Goal: Transaction & Acquisition: Obtain resource

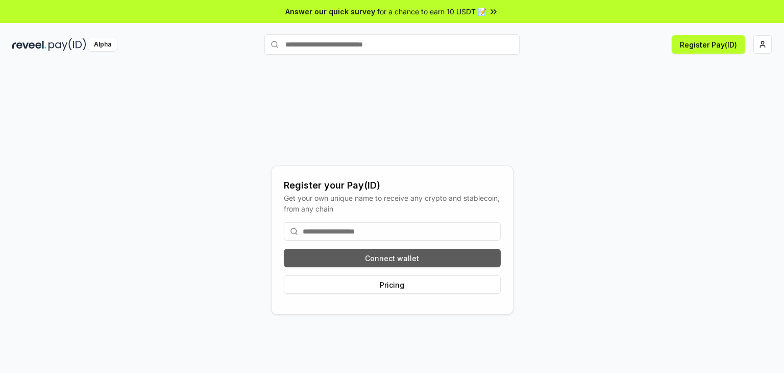
click at [469, 263] on button "Connect wallet" at bounding box center [392, 258] width 217 height 18
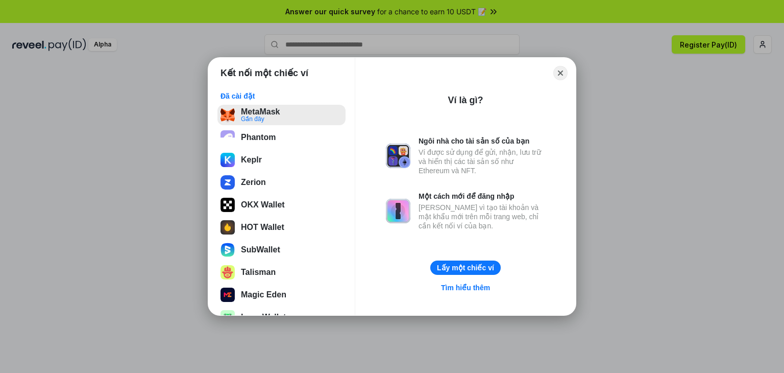
click at [314, 121] on button "MetaMask Gần đây" at bounding box center [282, 115] width 128 height 20
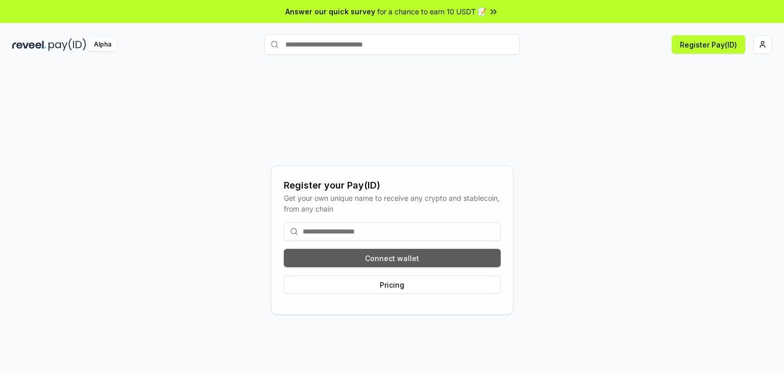
click at [341, 251] on button "Connect wallet" at bounding box center [392, 258] width 217 height 18
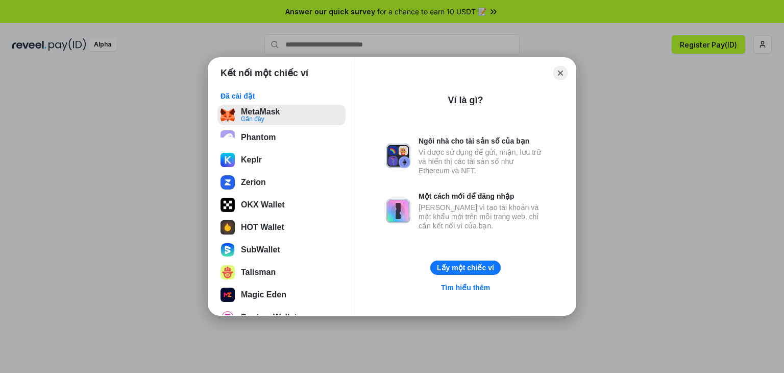
click at [280, 118] on button "MetaMask Gần đây" at bounding box center [282, 115] width 128 height 20
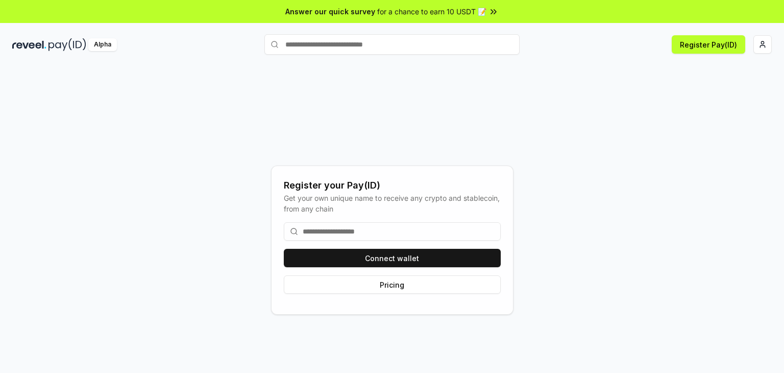
click at [319, 131] on div "Register your Pay(ID) Get your own unique name to receive any crypto and stable…" at bounding box center [392, 240] width 760 height 324
click at [330, 233] on input at bounding box center [392, 231] width 217 height 18
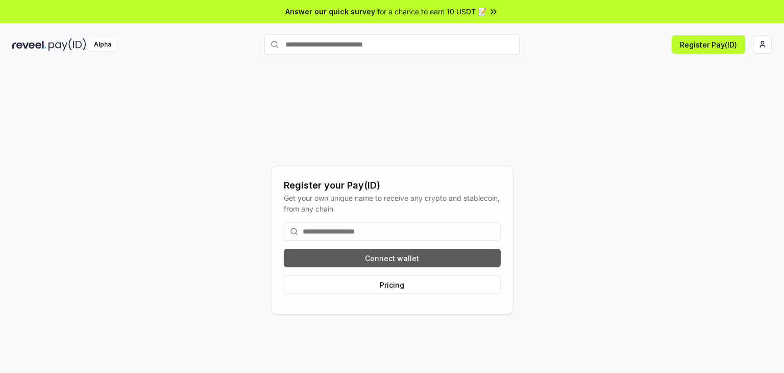
click at [357, 255] on button "Connect wallet" at bounding box center [392, 258] width 217 height 18
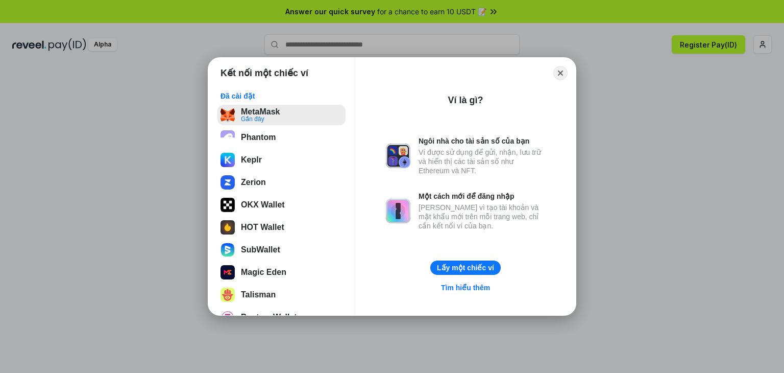
click at [261, 111] on button "MetaMask Gần đây" at bounding box center [282, 115] width 128 height 20
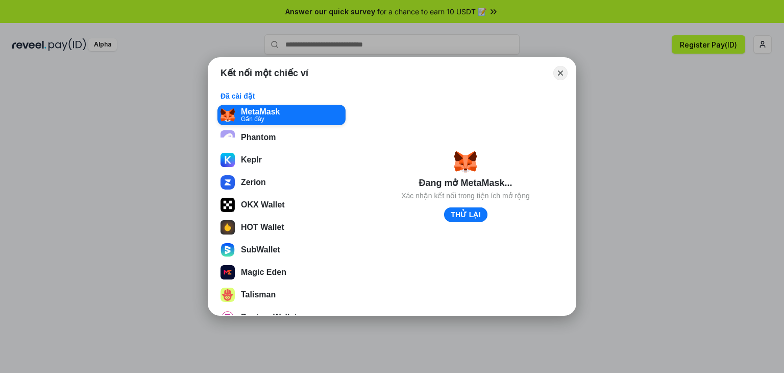
click at [469, 211] on button "THỬ LẠI" at bounding box center [465, 214] width 43 height 15
click at [478, 221] on button "THỬ LẠI" at bounding box center [465, 214] width 43 height 15
click at [478, 221] on button "THỬ LẠI" at bounding box center [466, 214] width 42 height 14
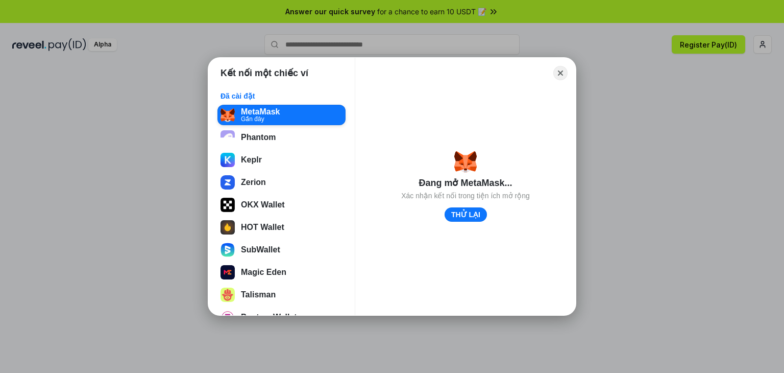
click at [478, 221] on button "THỬ LẠI" at bounding box center [466, 214] width 42 height 14
click at [474, 220] on button "THỬ LẠI" at bounding box center [465, 214] width 43 height 15
click at [474, 220] on button "THỬ LẠI" at bounding box center [466, 214] width 42 height 14
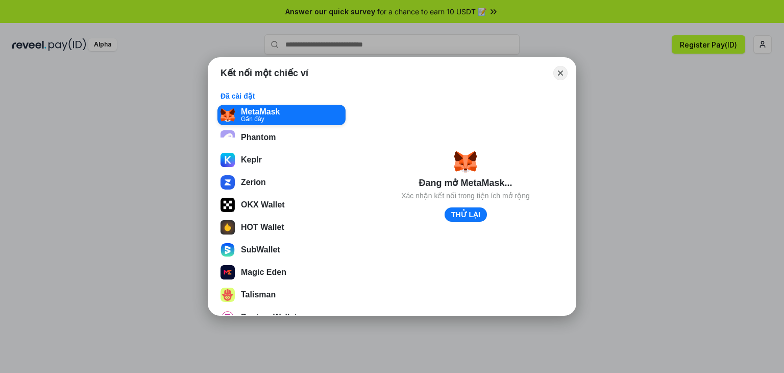
click at [474, 220] on button "THỬ LẠI" at bounding box center [466, 214] width 42 height 14
click at [457, 212] on button "THỬ LẠI" at bounding box center [465, 214] width 43 height 15
click at [457, 212] on button "THỬ LẠI" at bounding box center [466, 214] width 42 height 14
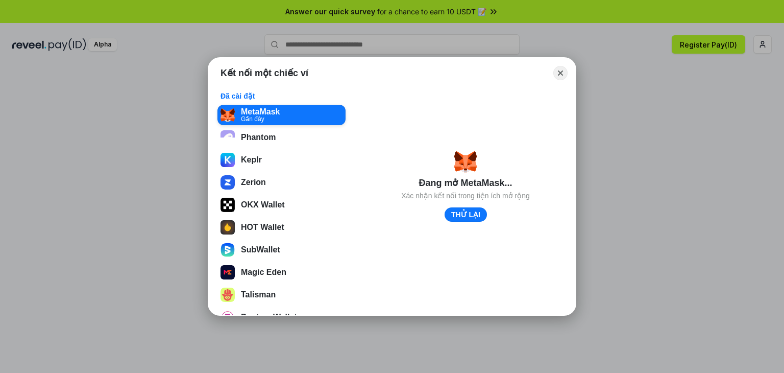
click at [457, 212] on button "THỬ LẠI" at bounding box center [466, 214] width 42 height 14
click at [449, 217] on button "THỬ LẠI" at bounding box center [465, 214] width 43 height 15
click at [449, 217] on button "THỬ LẠI" at bounding box center [466, 214] width 42 height 14
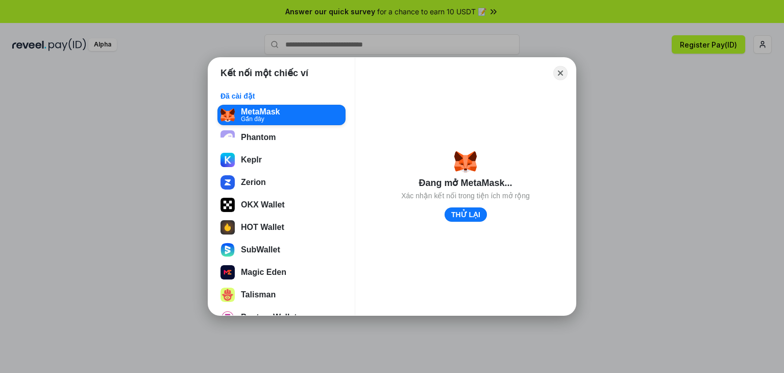
click at [449, 217] on button "THỬ LẠI" at bounding box center [466, 214] width 42 height 14
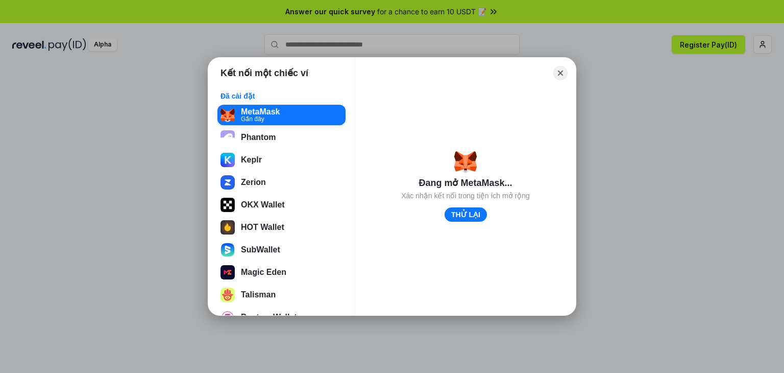
click at [449, 217] on button "THỬ LẠI" at bounding box center [466, 214] width 42 height 14
click at [761, 104] on div "Kết nối một chiếc ví Đã cài đặt MetaMask Gần đây Phantom Keplr Zerion OKX Walle…" at bounding box center [392, 186] width 989 height 577
